Goal: Transaction & Acquisition: Download file/media

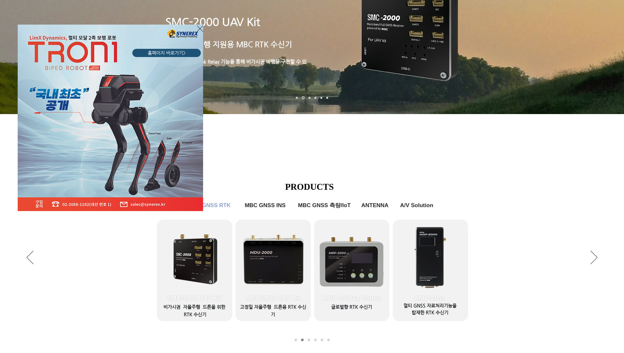
click at [351, 256] on div "LimX Dinamics" at bounding box center [312, 176] width 624 height 353
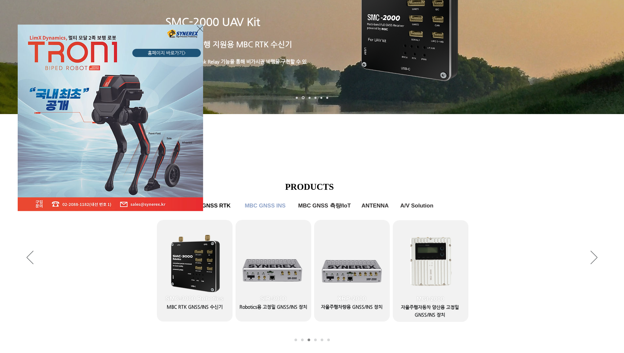
click at [203, 29] on div "LimX Dinamics" at bounding box center [312, 176] width 624 height 353
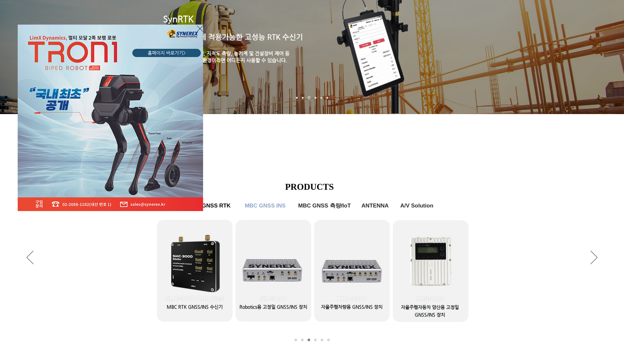
click at [198, 29] on icon "사이트로 돌아가기" at bounding box center [200, 29] width 6 height 8
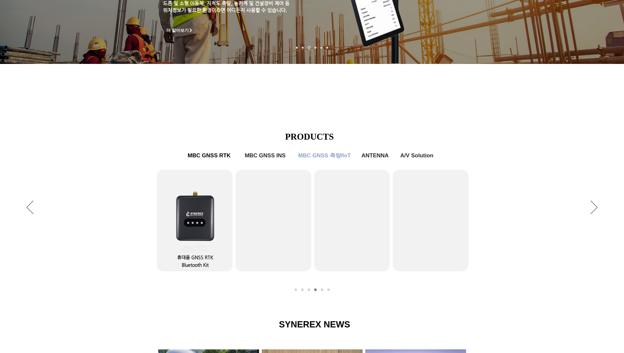
scroll to position [197, 0]
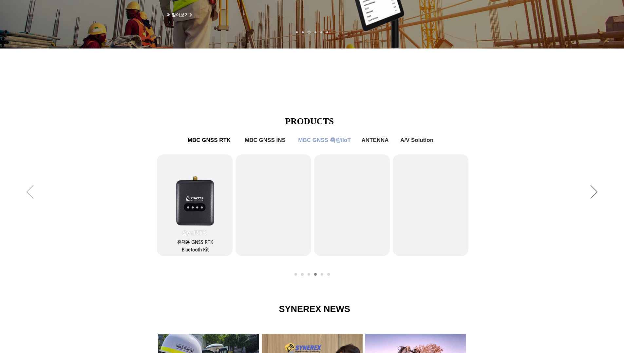
click at [30, 194] on icon "이전" at bounding box center [30, 191] width 7 height 13
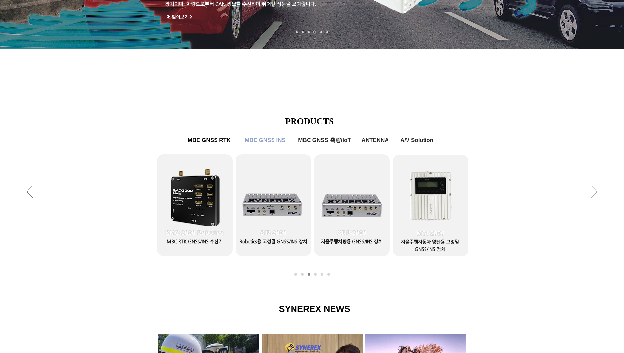
click at [593, 191] on icon "다음" at bounding box center [594, 191] width 7 height 13
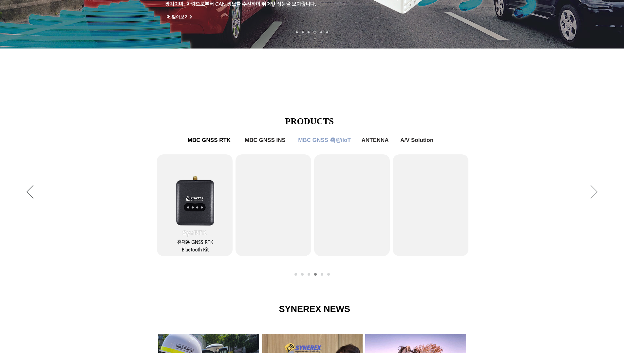
click at [593, 191] on icon "다음" at bounding box center [594, 191] width 7 height 13
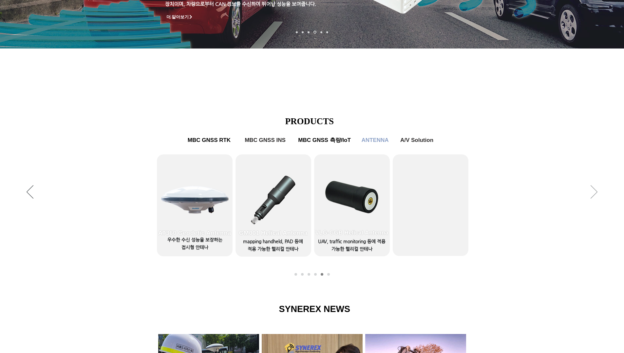
click at [593, 191] on icon "다음" at bounding box center [594, 191] width 7 height 13
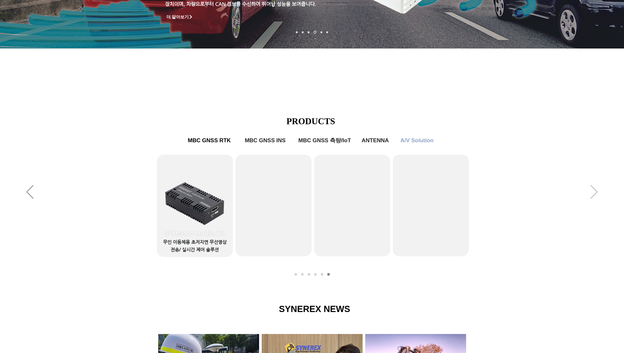
click at [593, 191] on icon "다음" at bounding box center [594, 191] width 7 height 13
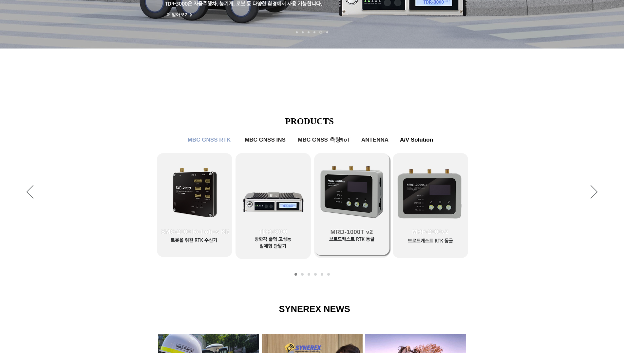
click at [353, 203] on link "MRD-1000T v2" at bounding box center [351, 204] width 75 height 102
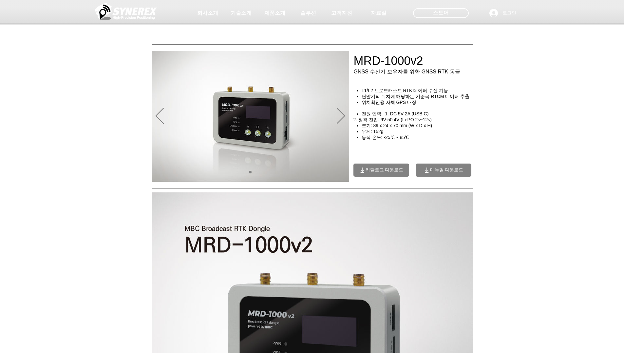
click at [443, 173] on span "매뉴얼 다운로드" at bounding box center [446, 170] width 33 height 6
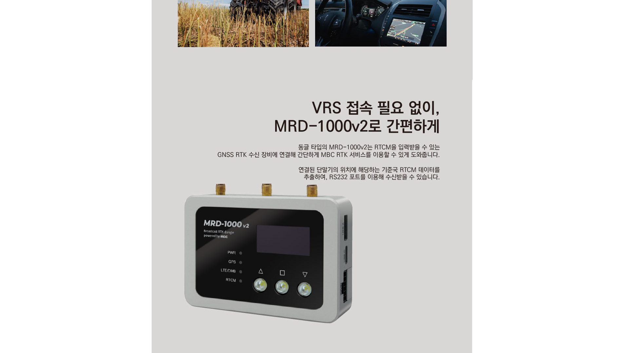
scroll to position [1084, 0]
